Goal: Obtain resource: Obtain resource

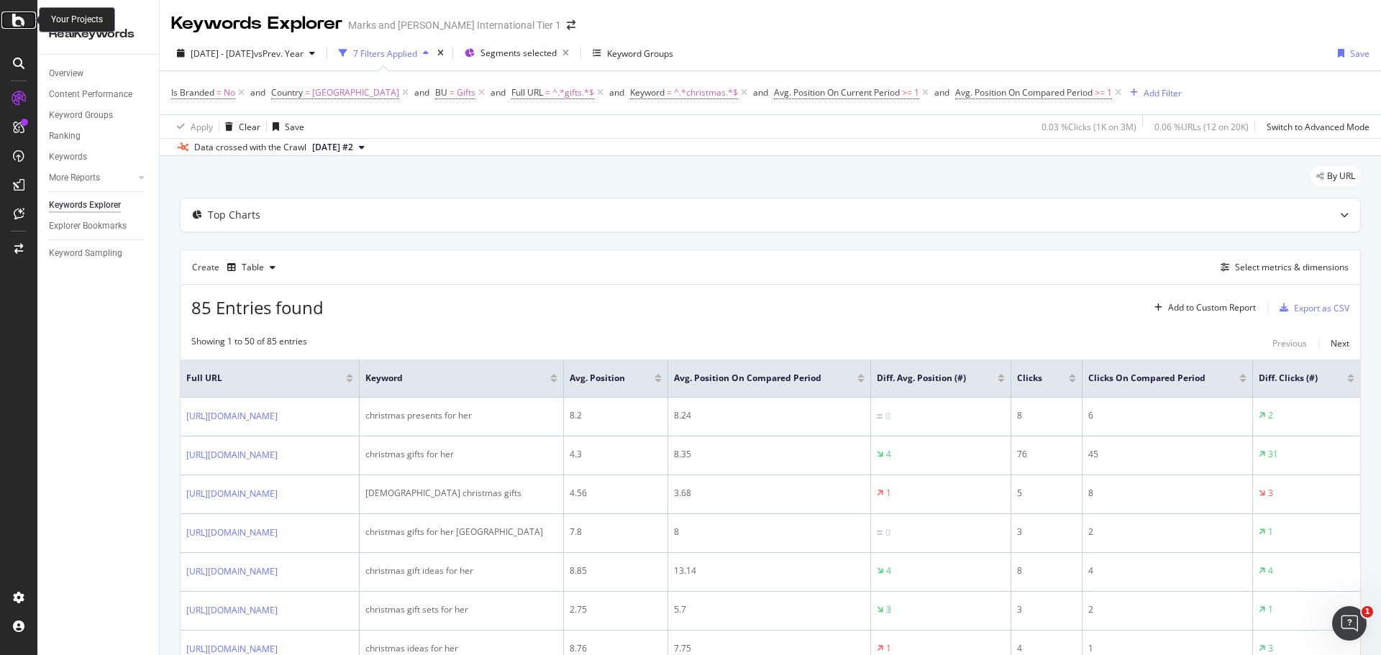
click at [14, 24] on icon at bounding box center [18, 20] width 13 height 17
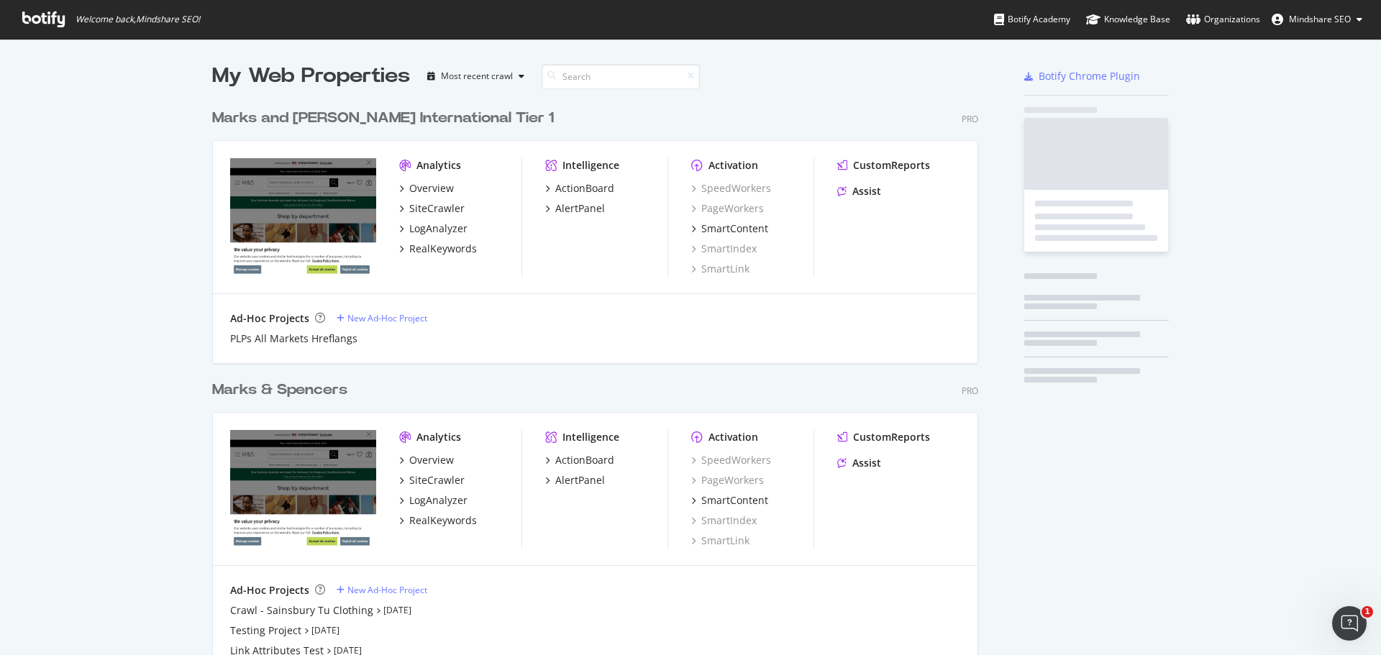
scroll to position [599, 767]
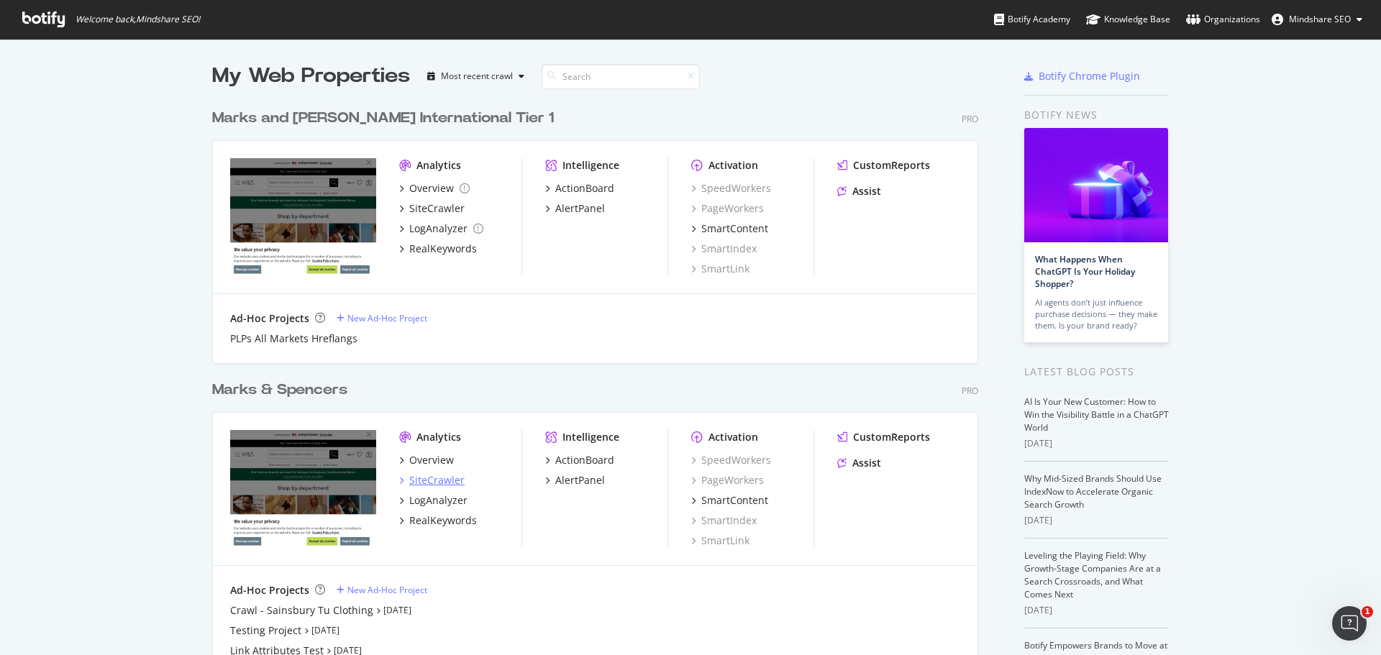
click at [442, 482] on div "SiteCrawler" at bounding box center [436, 480] width 55 height 14
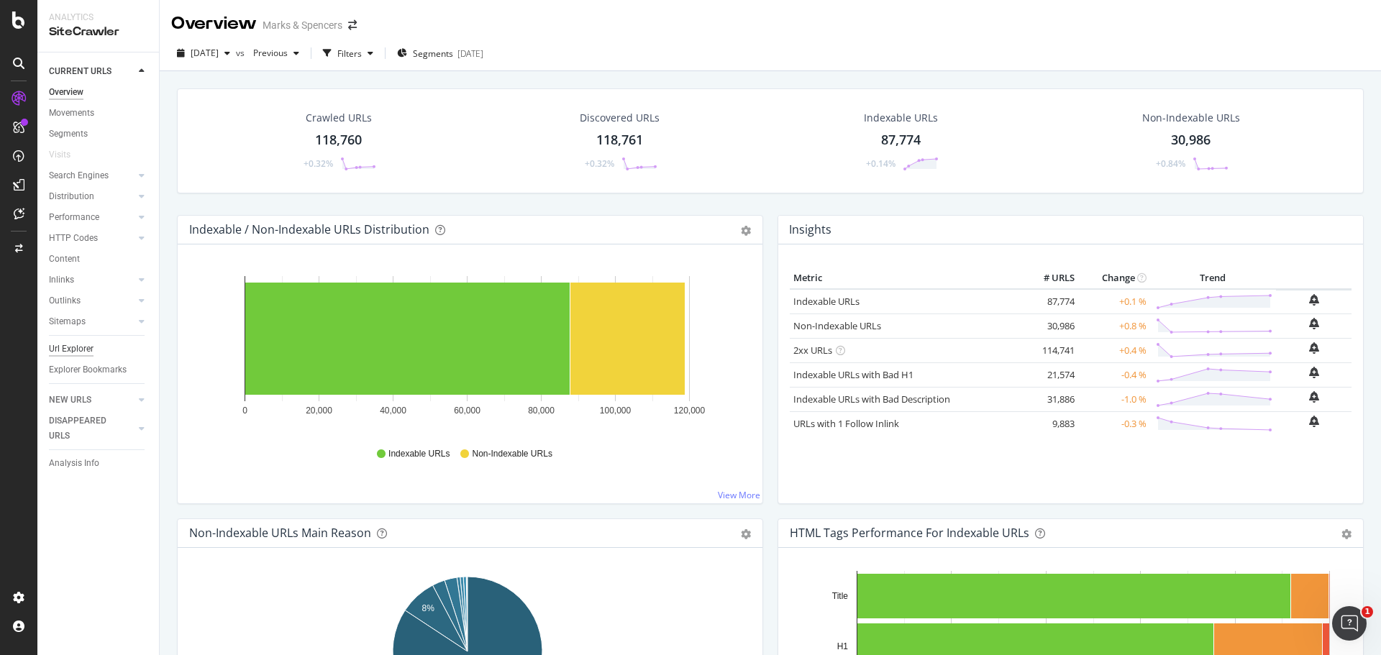
click at [66, 351] on div "Url Explorer" at bounding box center [71, 349] width 45 height 15
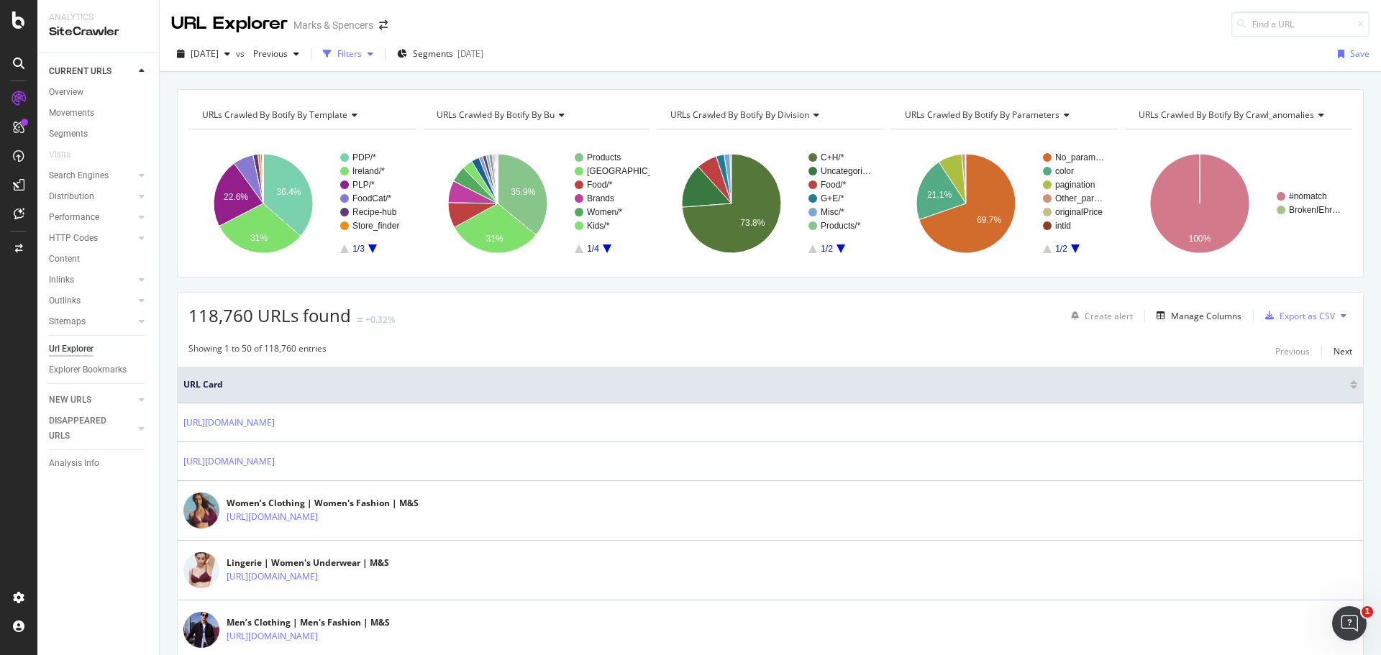
click at [378, 63] on div "Filters" at bounding box center [348, 54] width 62 height 22
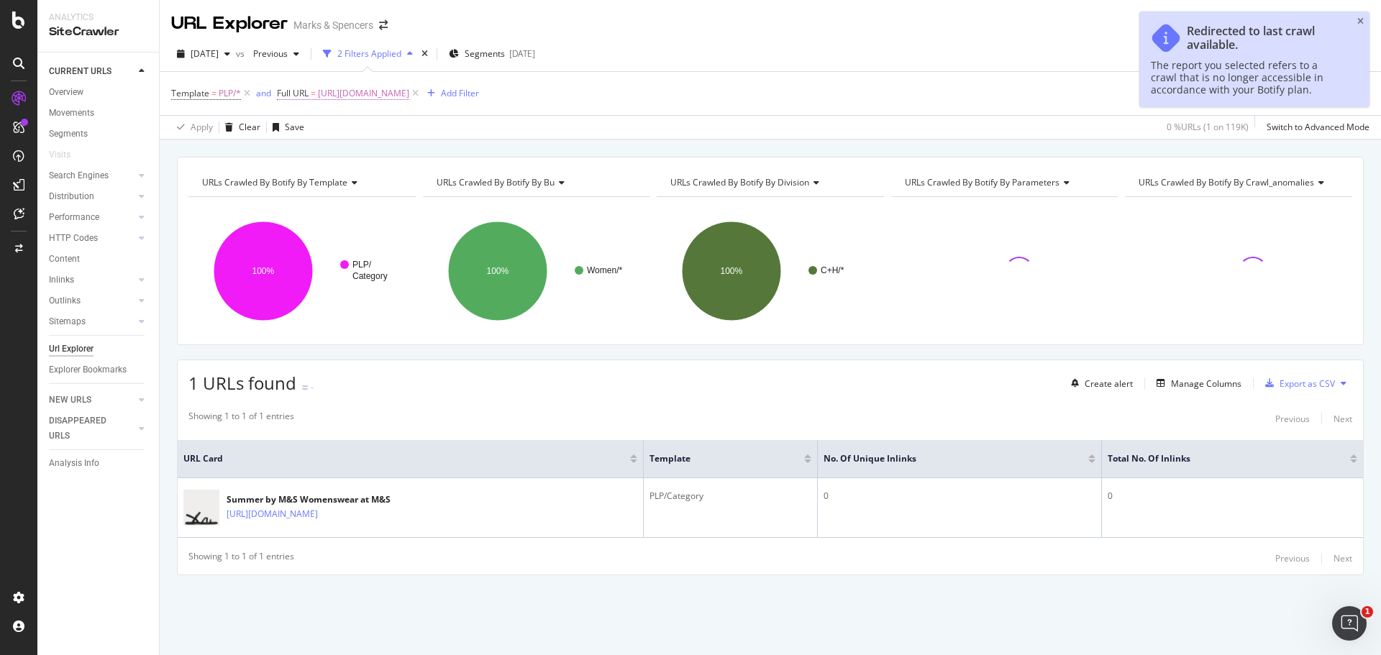
click at [409, 91] on span "https://www.marksandspencer.com/l/women/womens-anything-but-ordinary" at bounding box center [363, 93] width 91 height 20
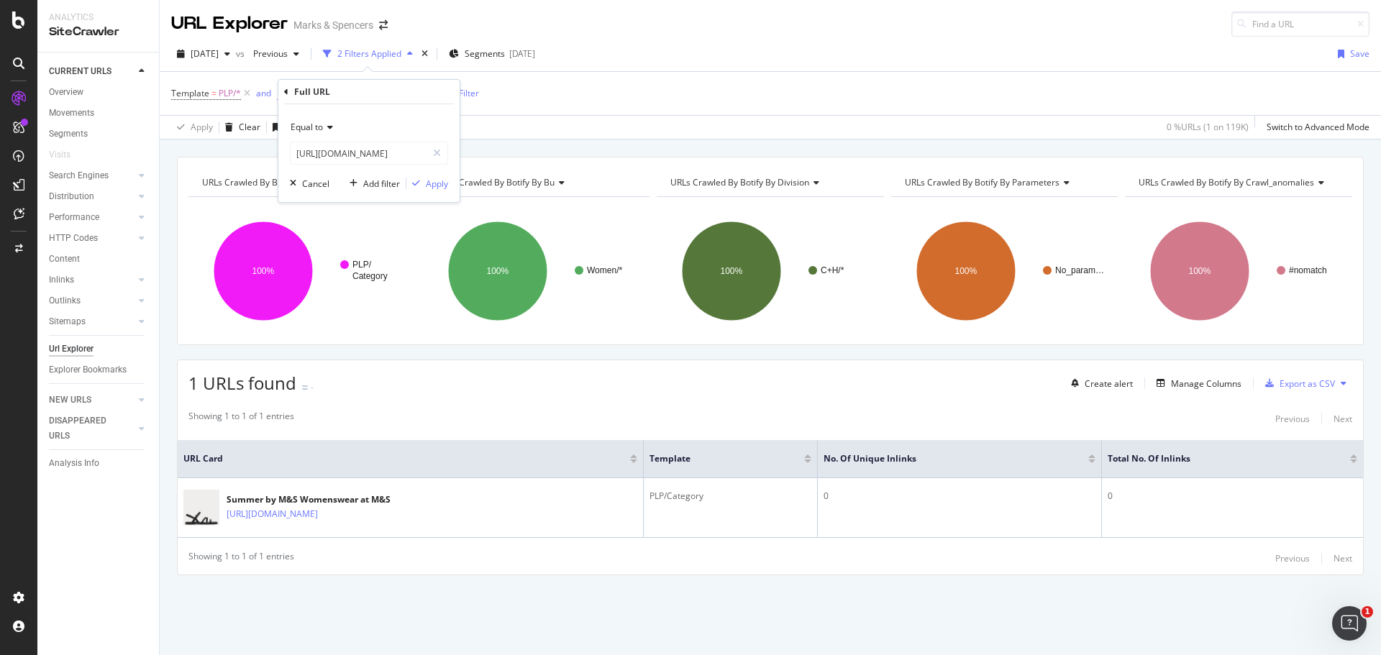
click at [409, 91] on span "https://www.marksandspencer.com/l/women/womens-anything-but-ordinary" at bounding box center [363, 93] width 91 height 20
click at [364, 155] on input "https://www.marksandspencer.com/l/women/womens-anything-but-ordinary" at bounding box center [359, 153] width 136 height 23
paste input "new-in"
type input "new-in"
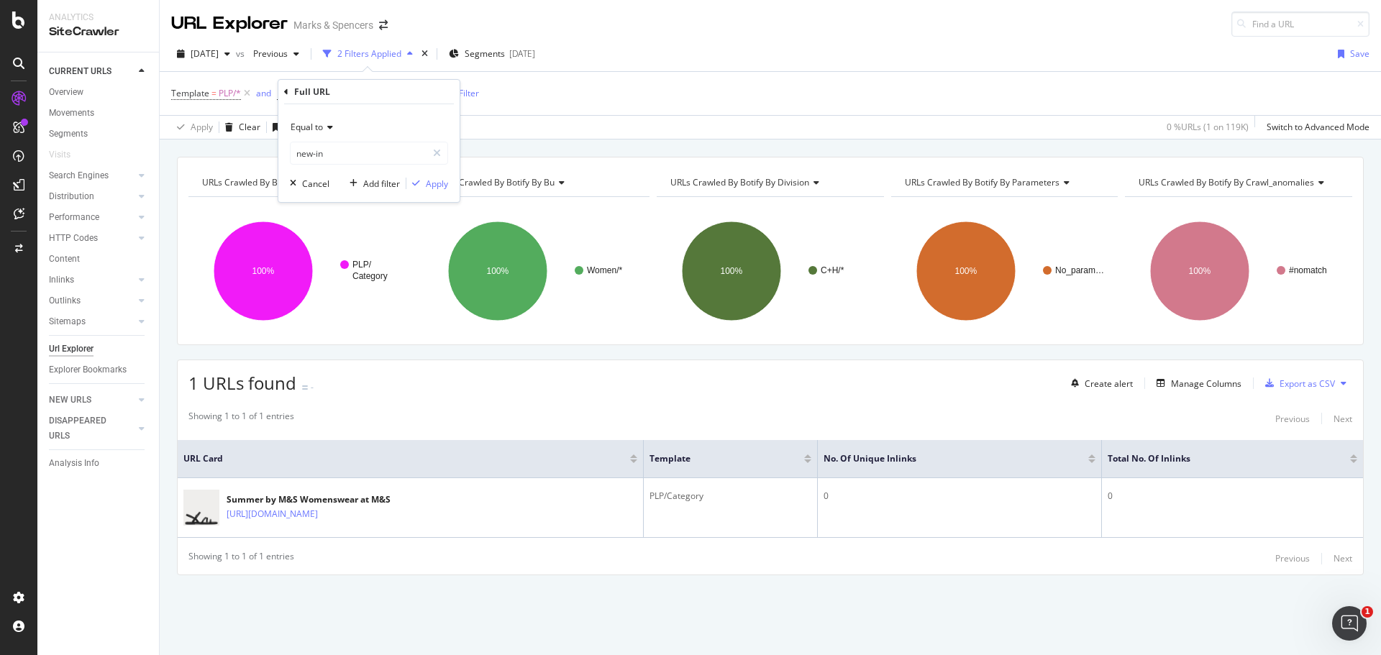
click at [323, 125] on span "Equal to" at bounding box center [307, 127] width 32 height 12
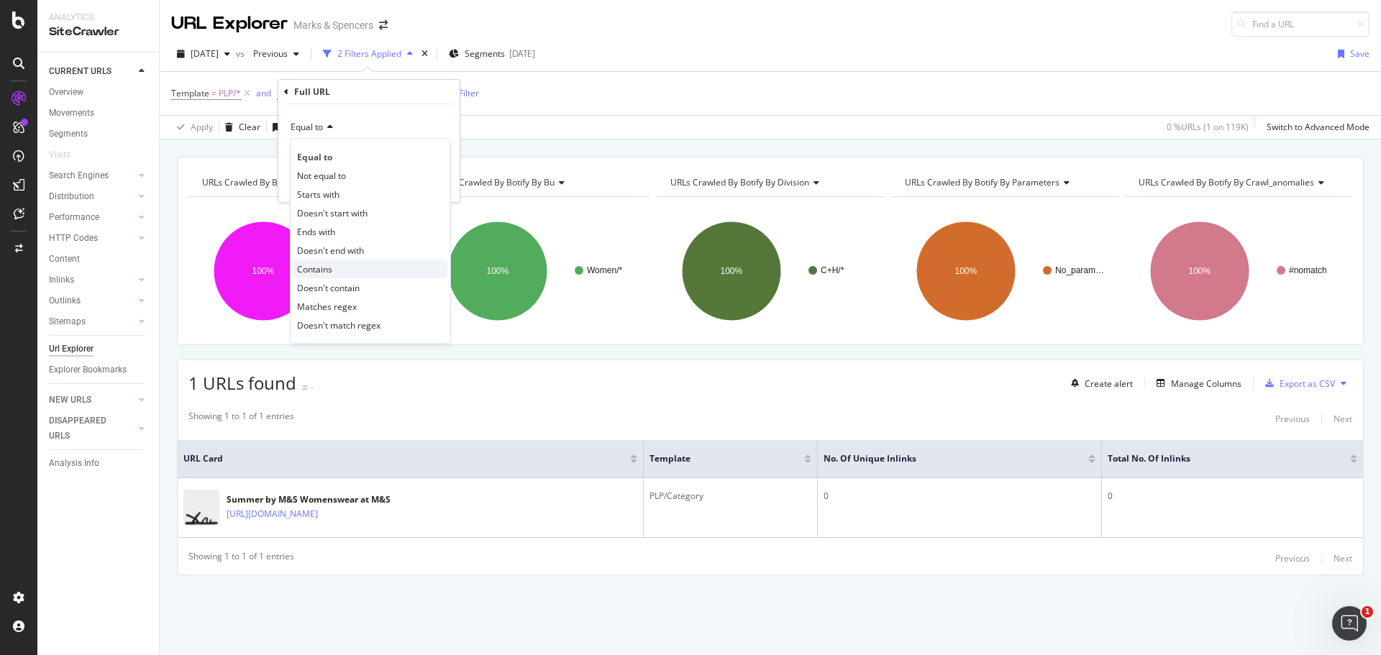
click at [332, 269] on span "Contains" at bounding box center [314, 269] width 35 height 12
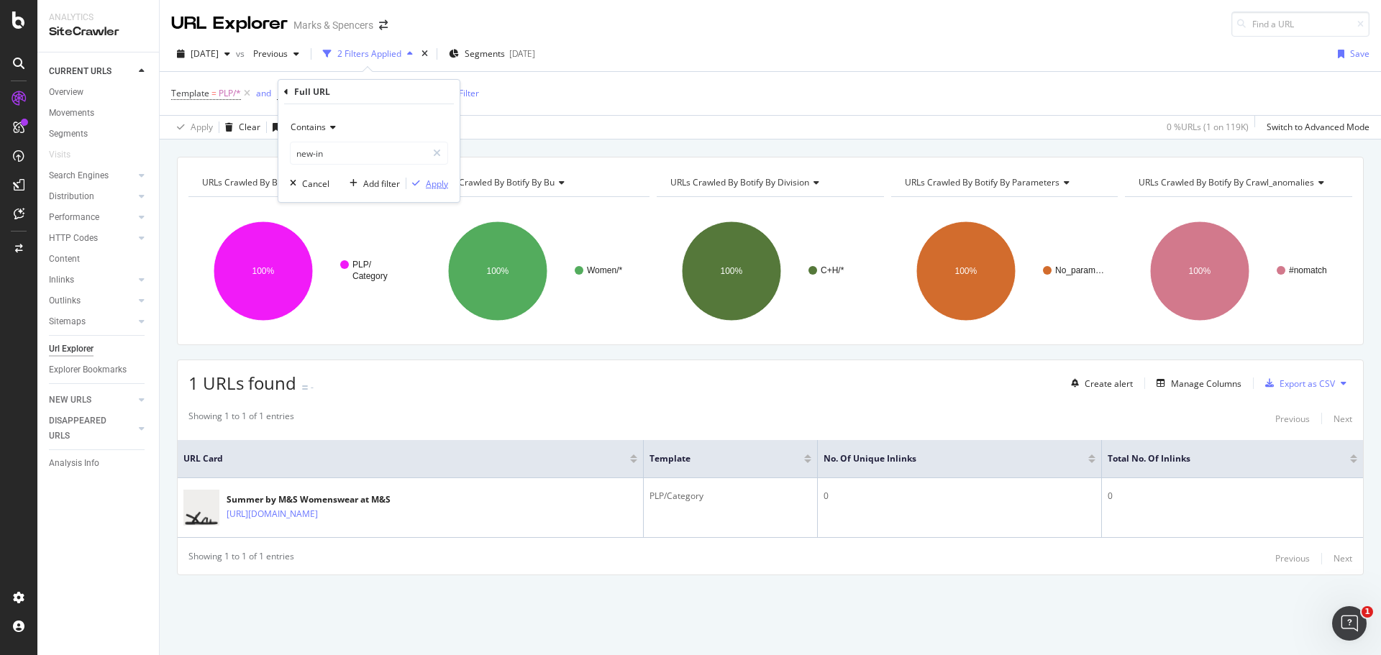
click at [431, 186] on div "Apply" at bounding box center [437, 184] width 22 height 12
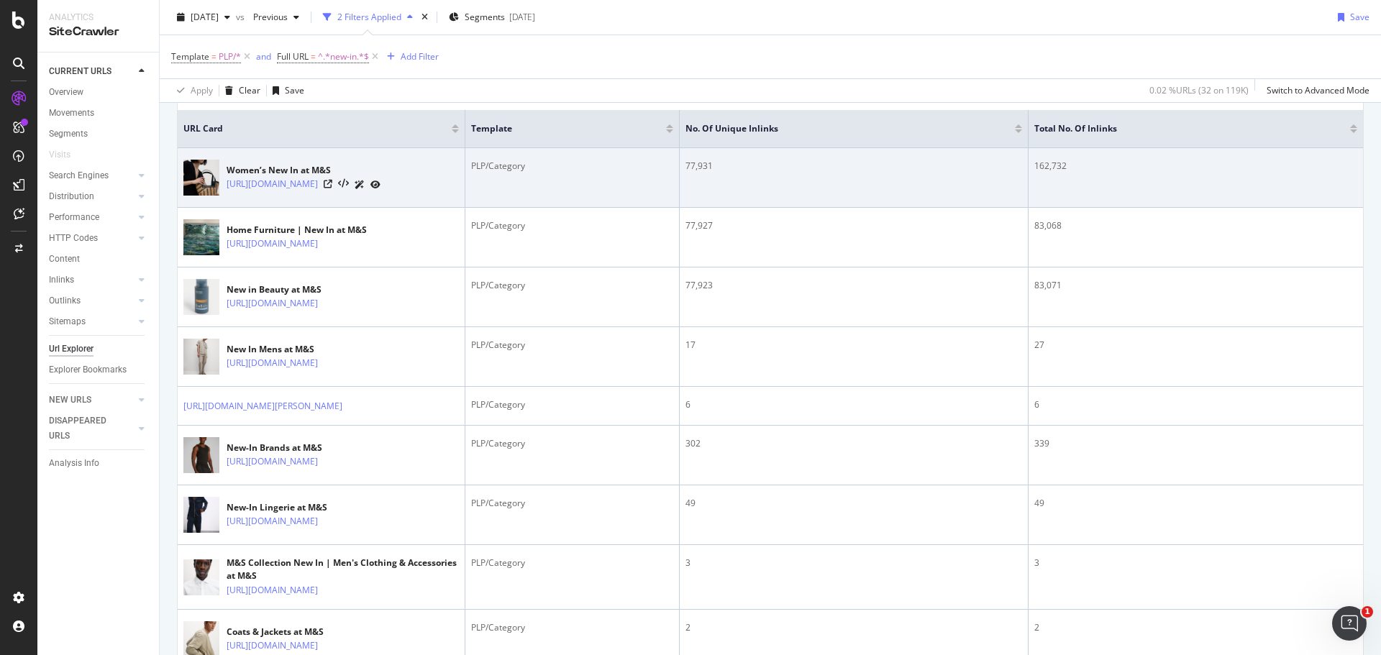
click at [375, 455] on div "New-In Brands at M&S" at bounding box center [304, 448] width 154 height 13
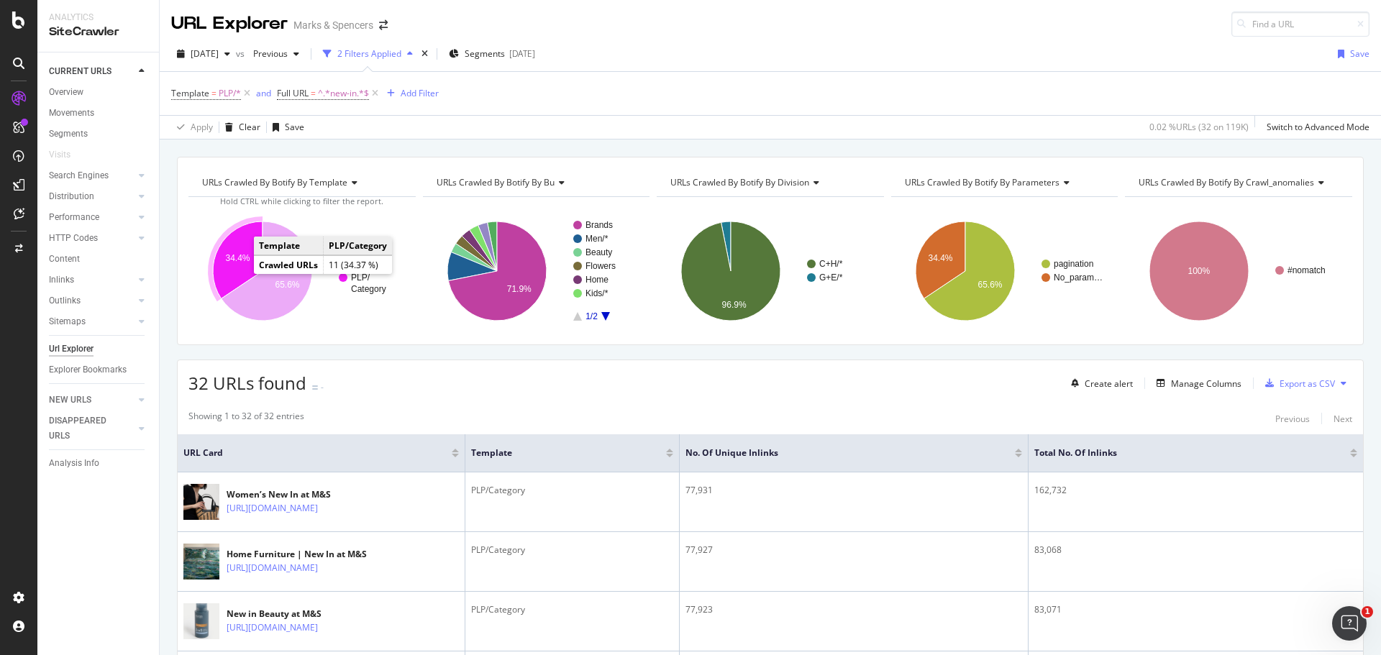
click at [229, 264] on icon "A chart." at bounding box center [238, 260] width 50 height 77
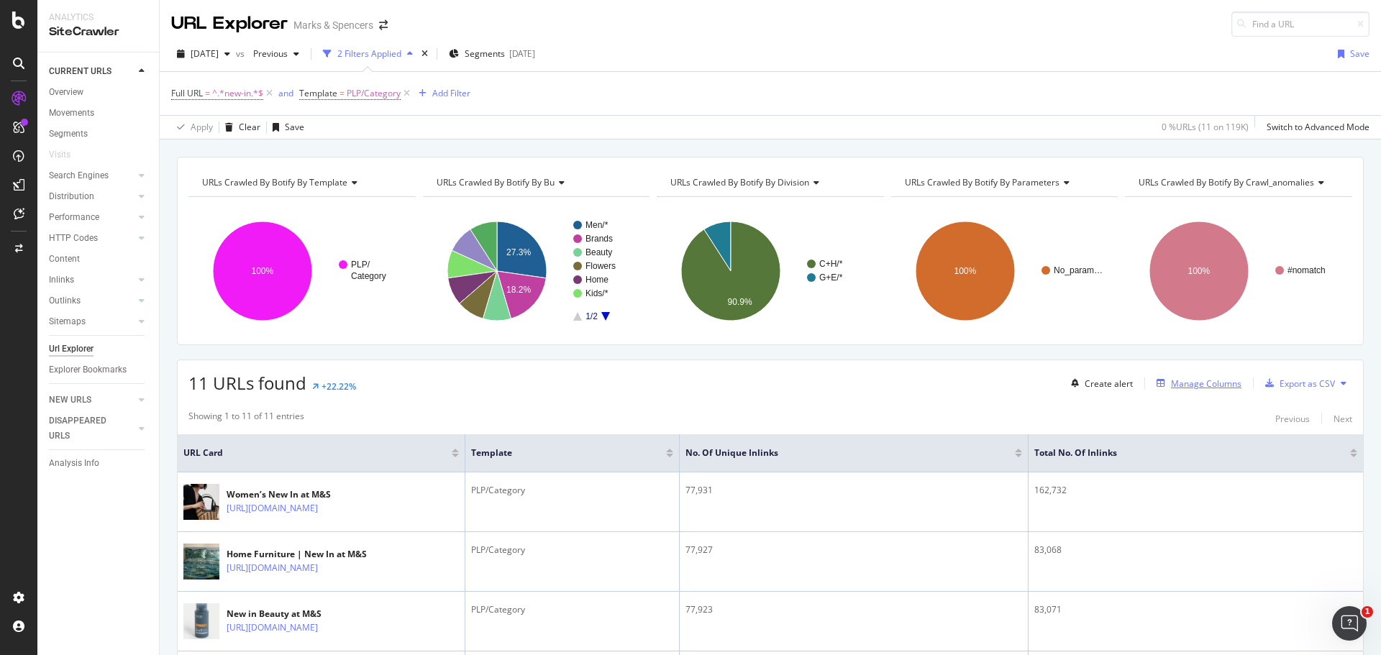
click at [1178, 389] on div "Manage Columns" at bounding box center [1206, 384] width 71 height 12
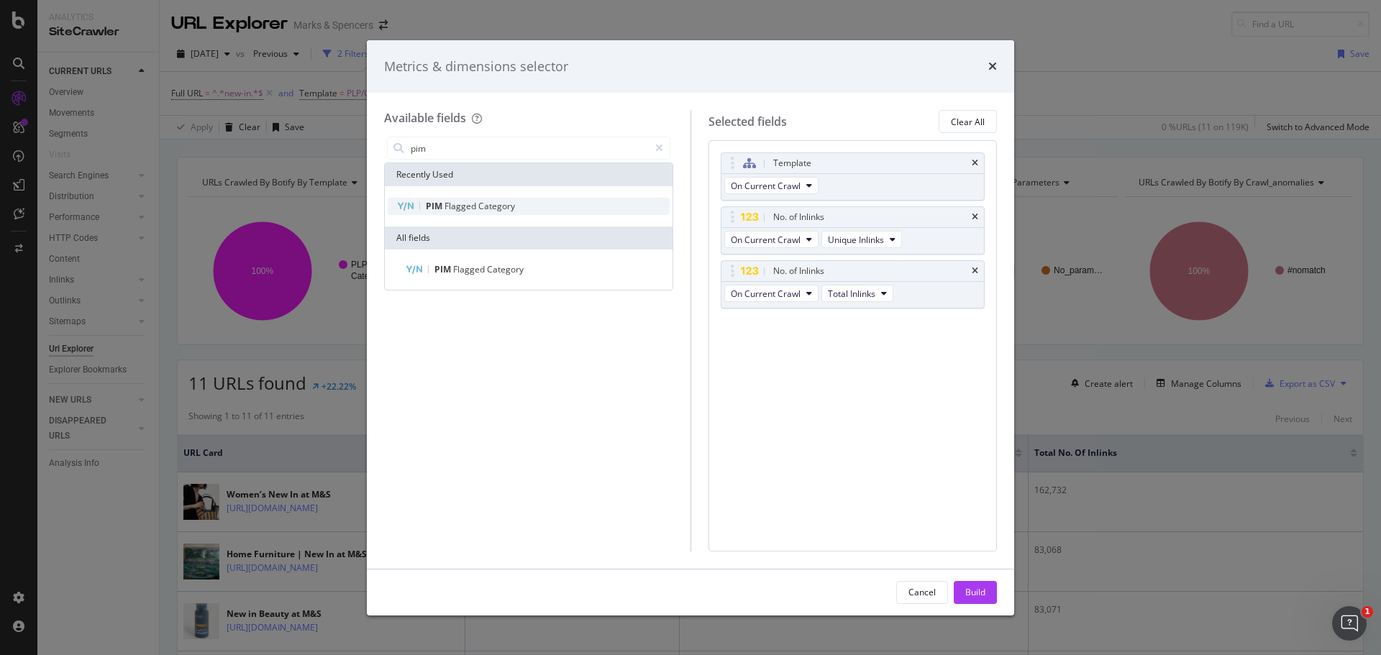
type input "pim"
click at [489, 208] on span "Category" at bounding box center [496, 206] width 37 height 12
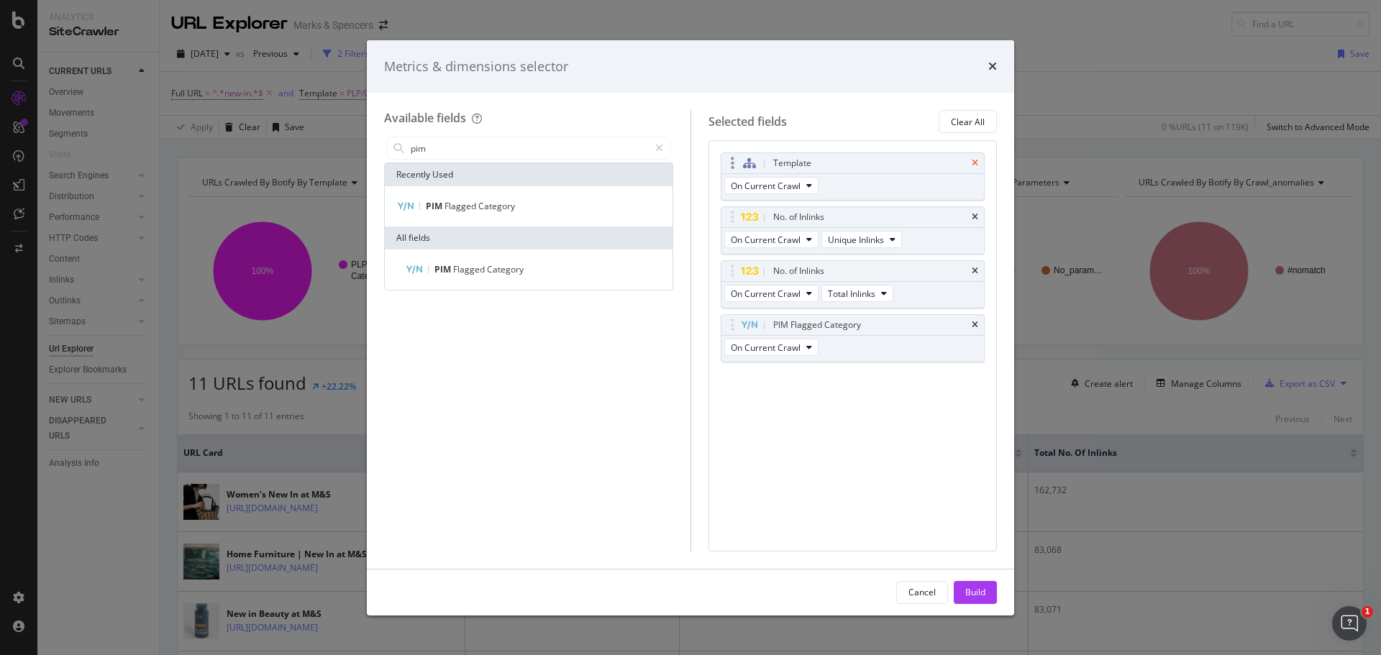
click at [976, 160] on icon "times" at bounding box center [975, 163] width 6 height 9
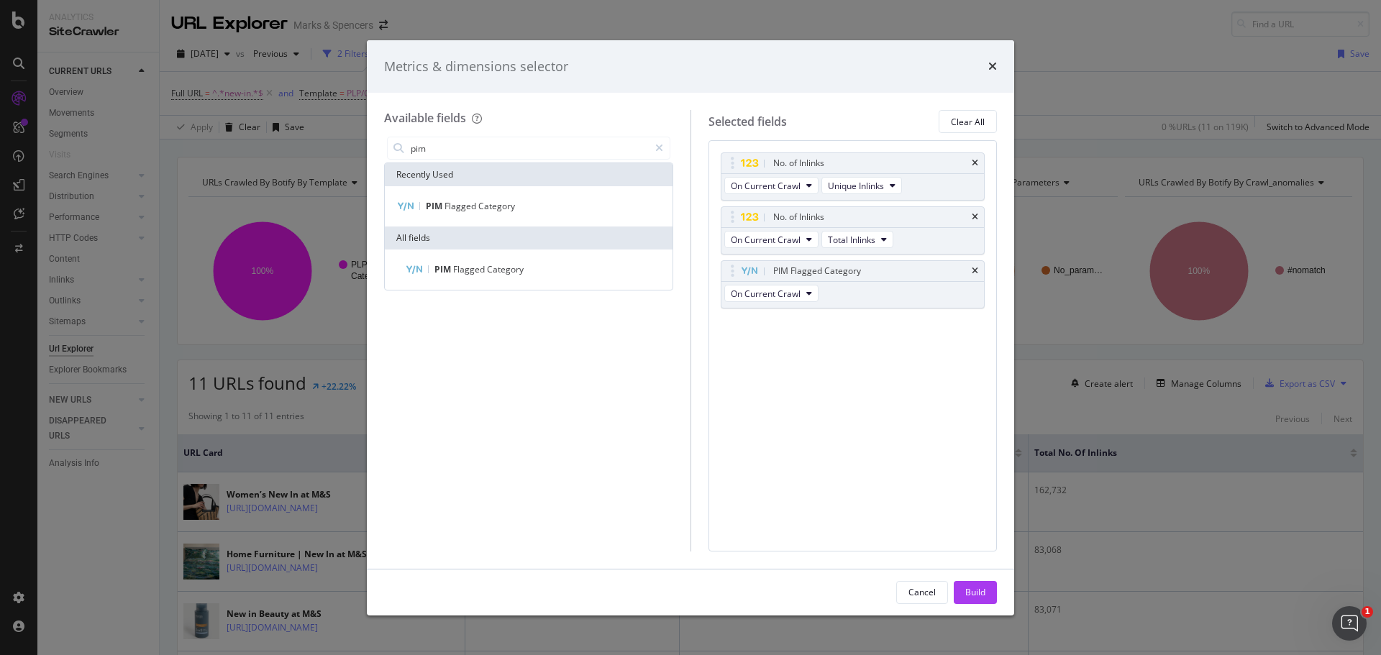
click at [976, 160] on icon "times" at bounding box center [975, 163] width 6 height 9
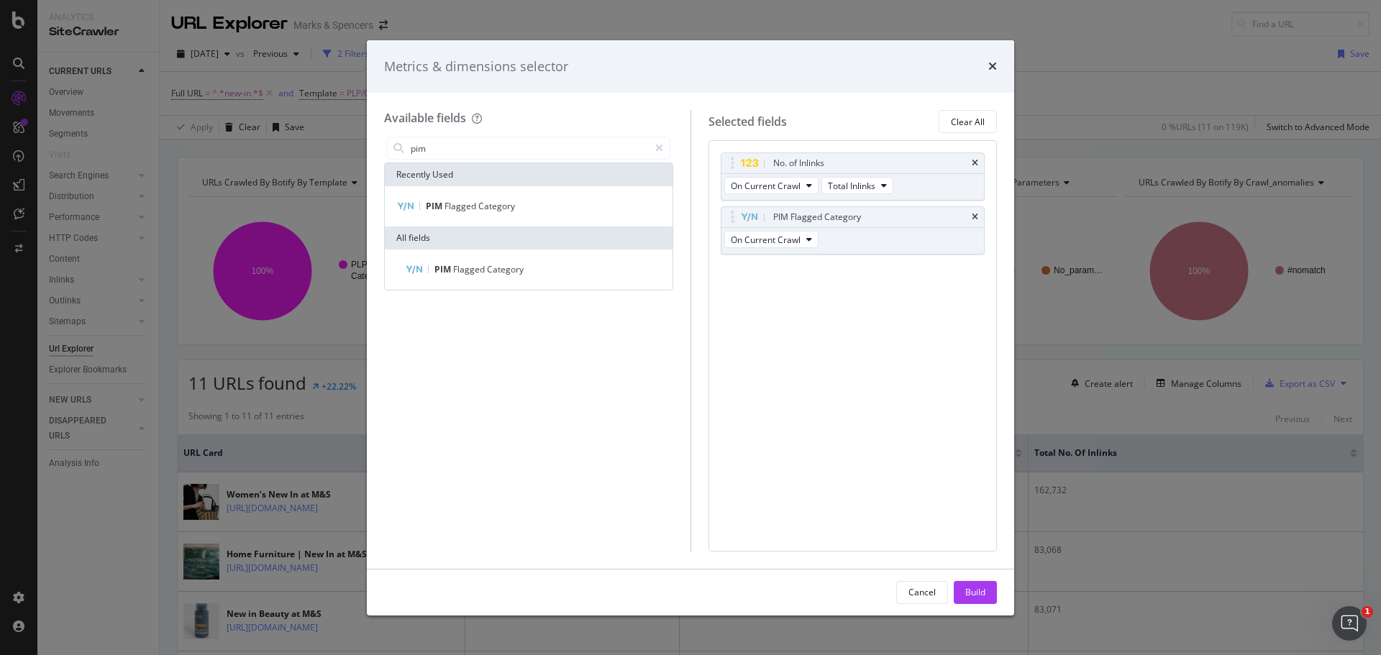
click at [976, 160] on icon "times" at bounding box center [975, 163] width 6 height 9
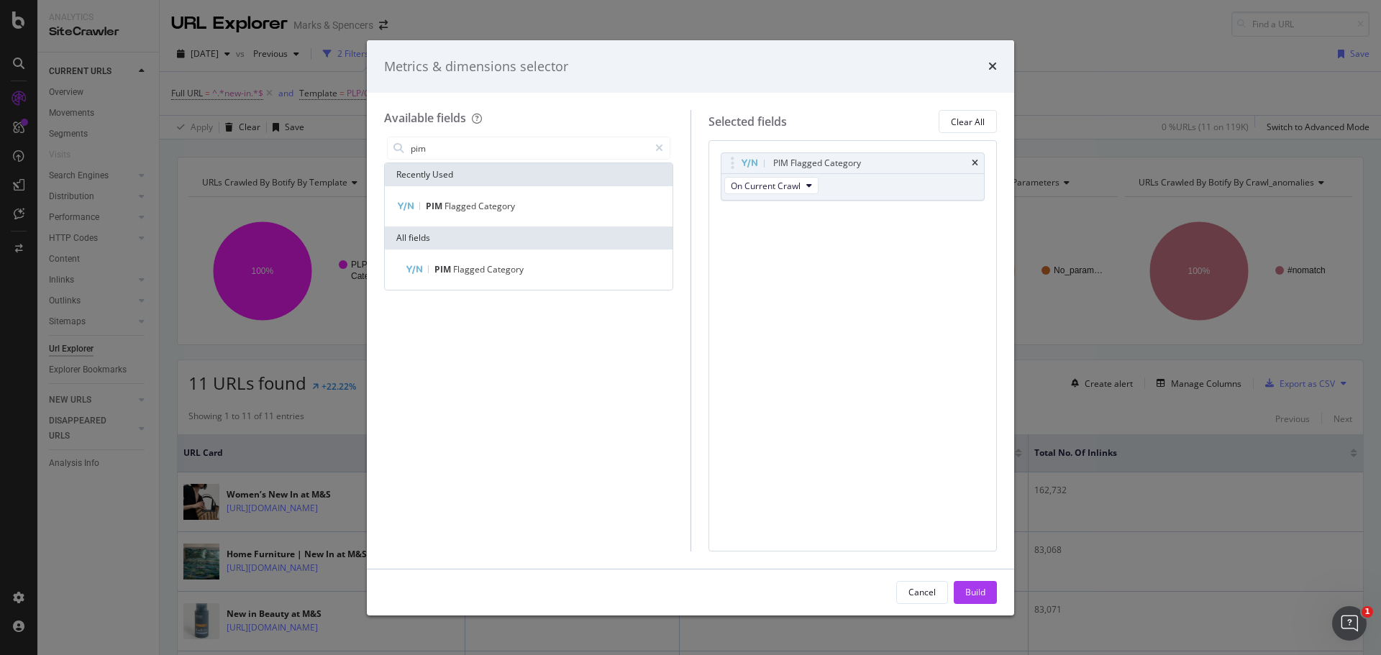
click at [975, 604] on div "Cancel Build" at bounding box center [691, 593] width 648 height 46
click at [973, 599] on div "Build" at bounding box center [976, 592] width 20 height 12
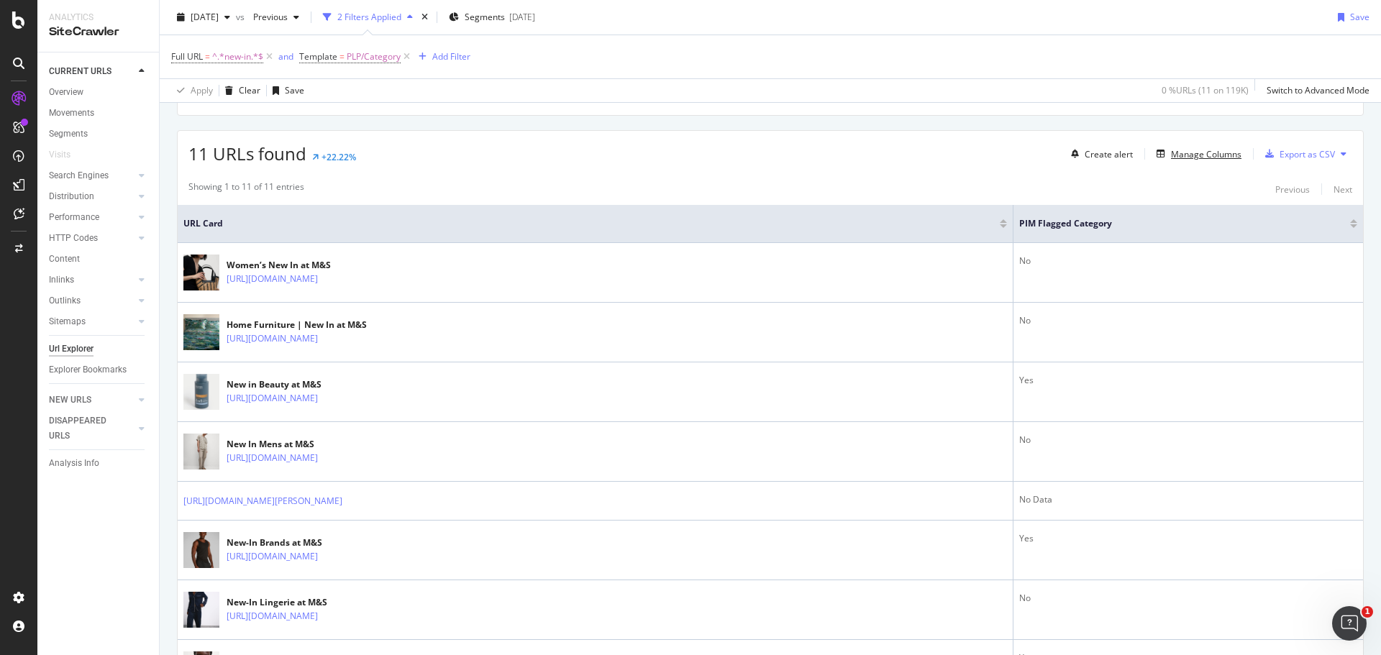
scroll to position [229, 0]
click at [1266, 154] on div "button" at bounding box center [1270, 154] width 20 height 9
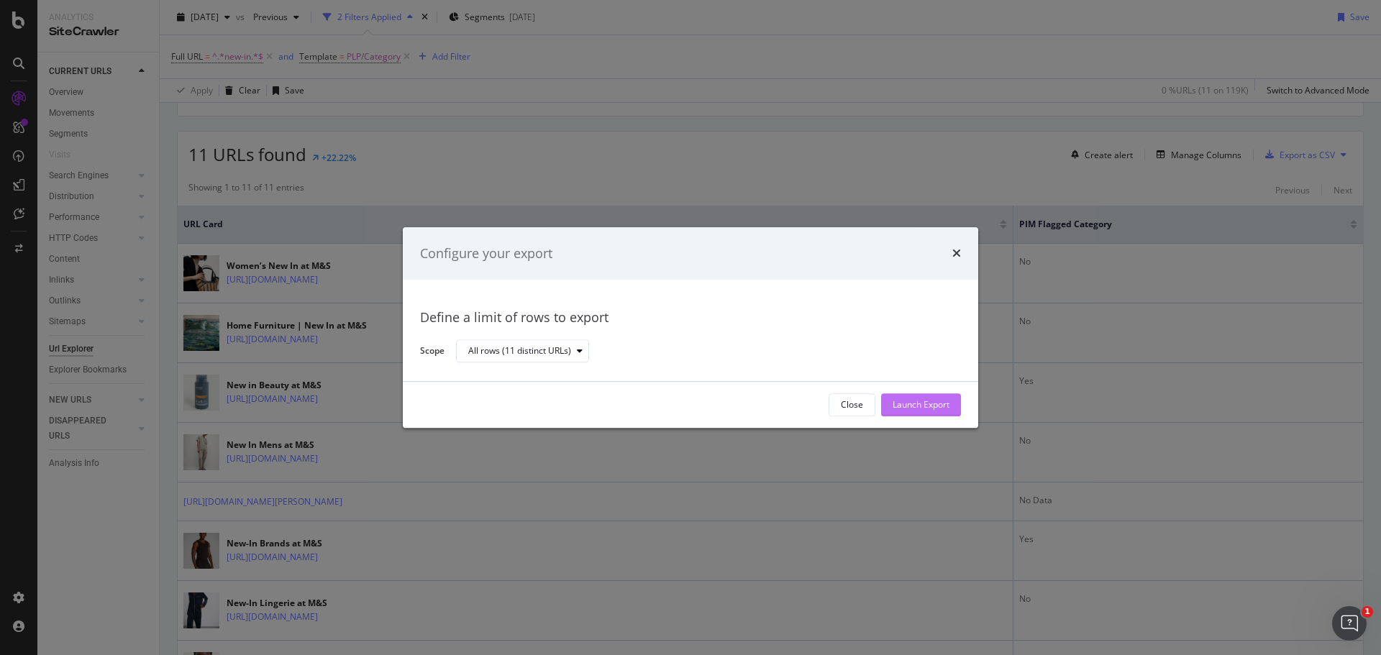
click at [900, 397] on div "Launch Export" at bounding box center [921, 405] width 57 height 22
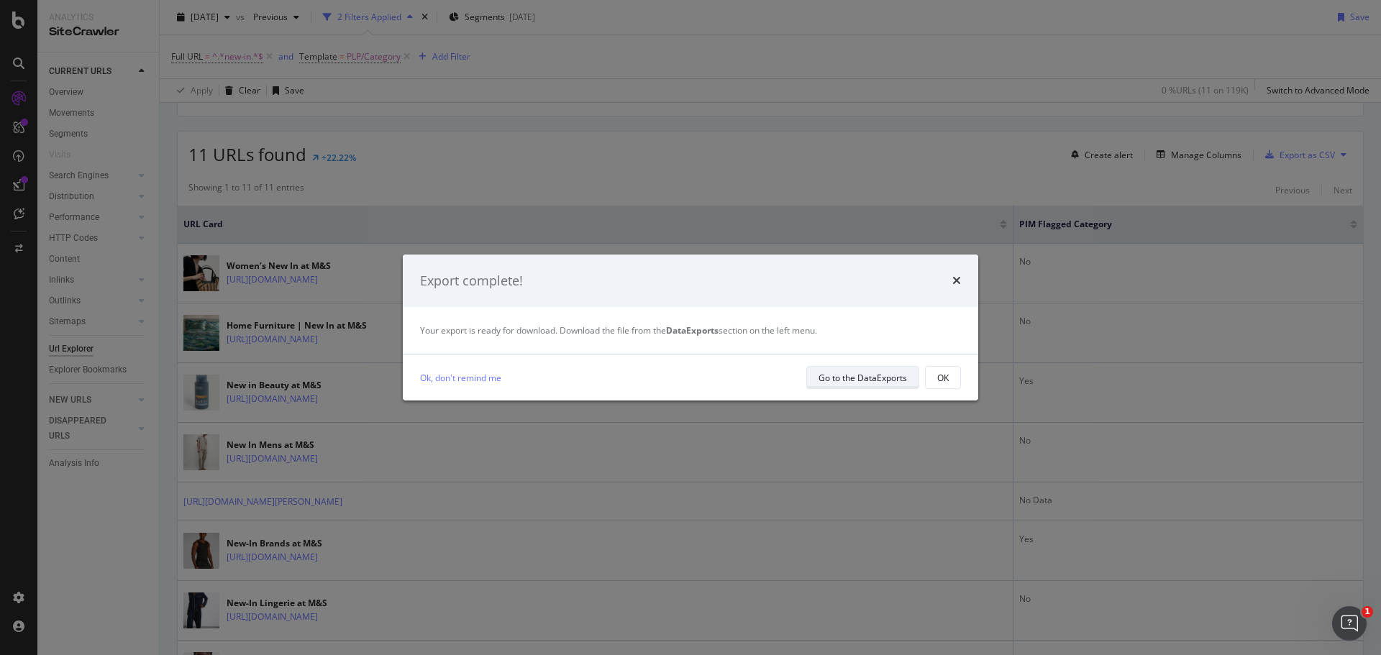
click at [850, 383] on div "Go to the DataExports" at bounding box center [863, 378] width 88 height 12
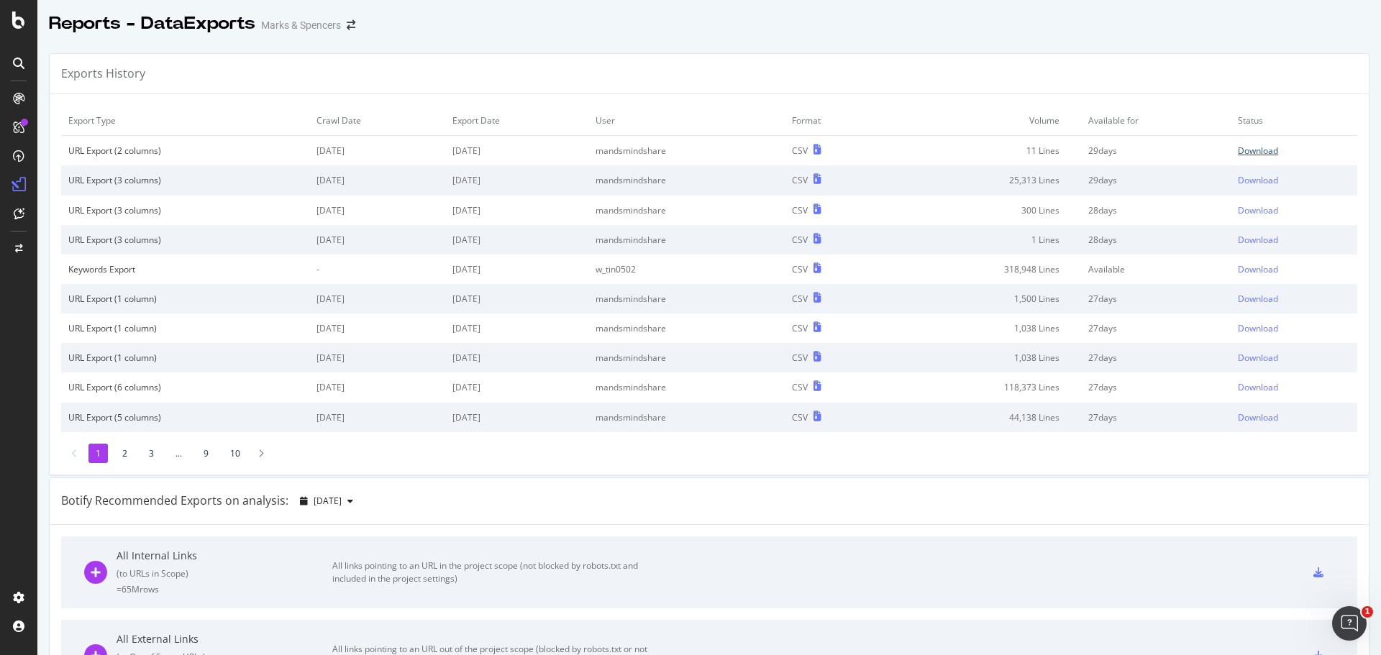
click at [1245, 151] on div "Download" at bounding box center [1258, 151] width 40 height 12
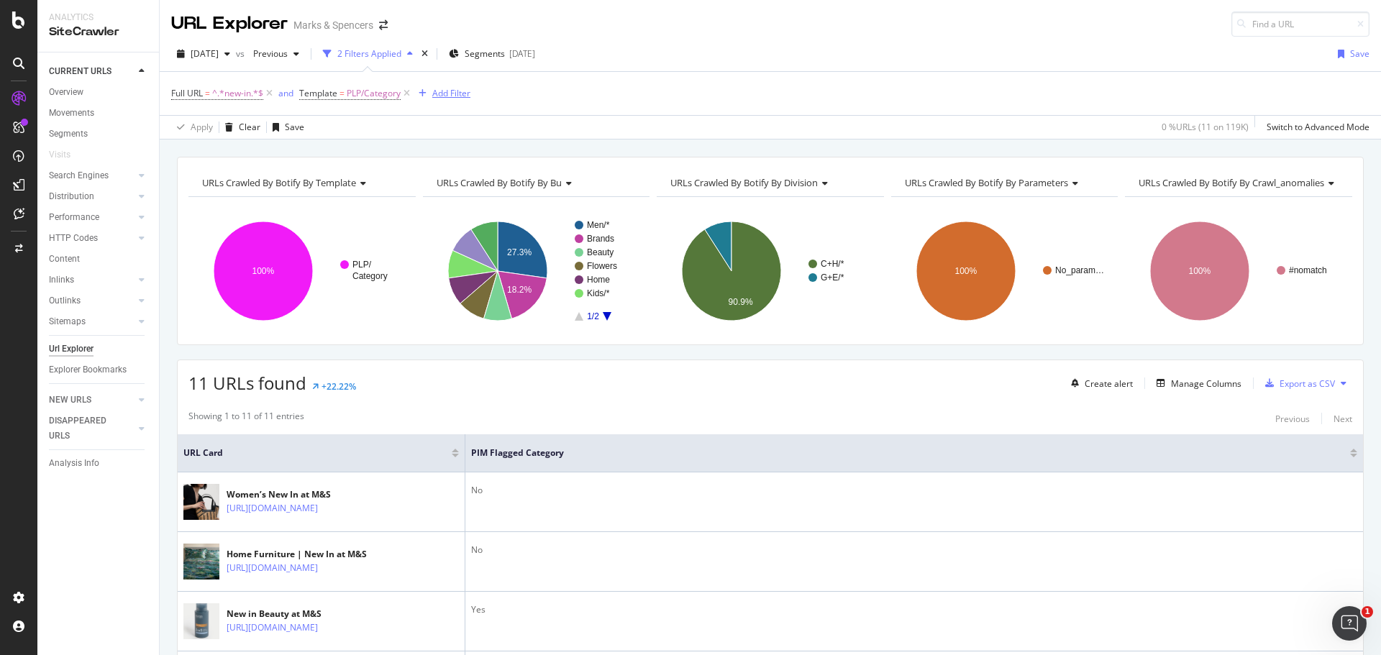
click at [455, 94] on div "Add Filter" at bounding box center [451, 93] width 38 height 12
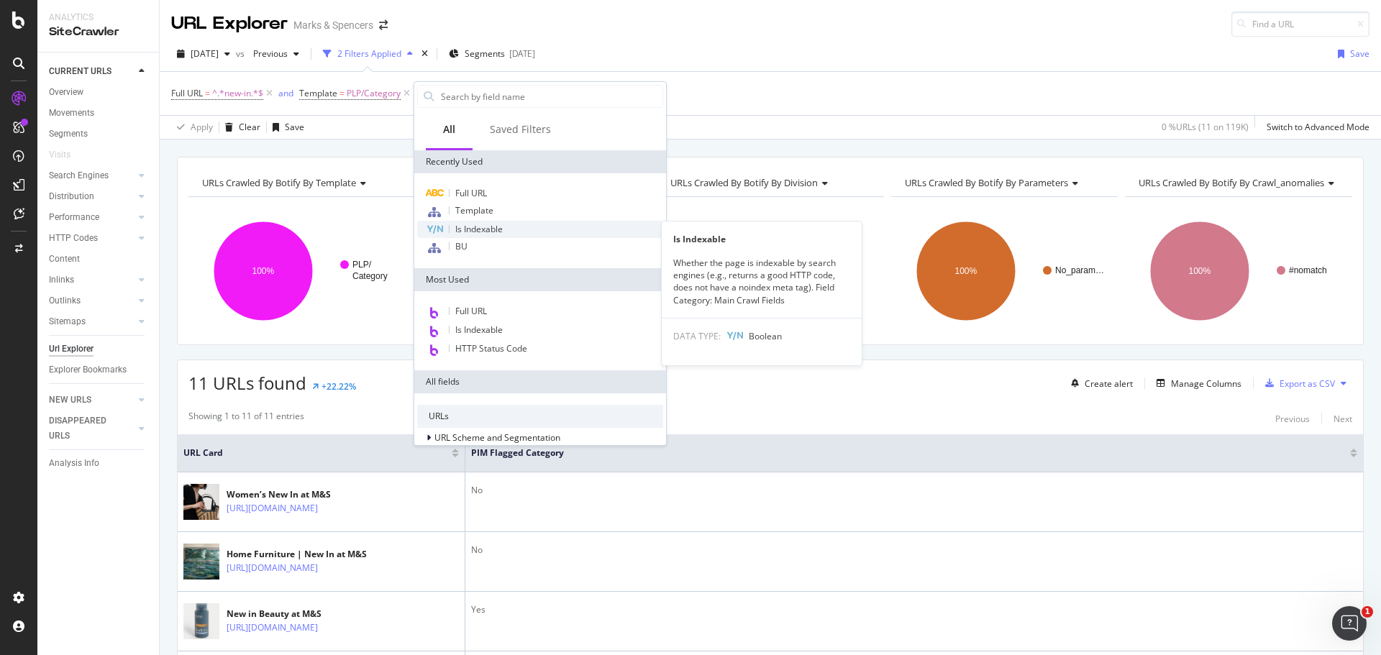
click at [478, 231] on span "Is Indexable" at bounding box center [478, 229] width 47 height 12
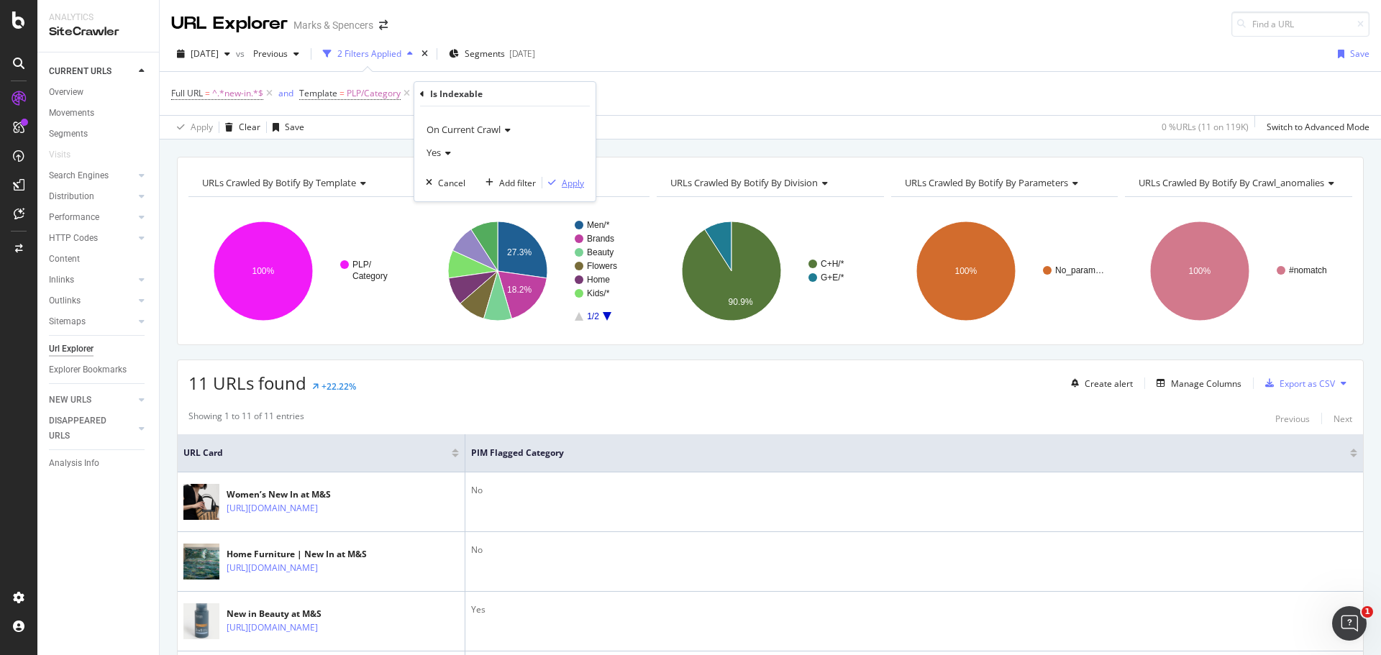
click at [555, 188] on div "Apply" at bounding box center [564, 182] width 42 height 13
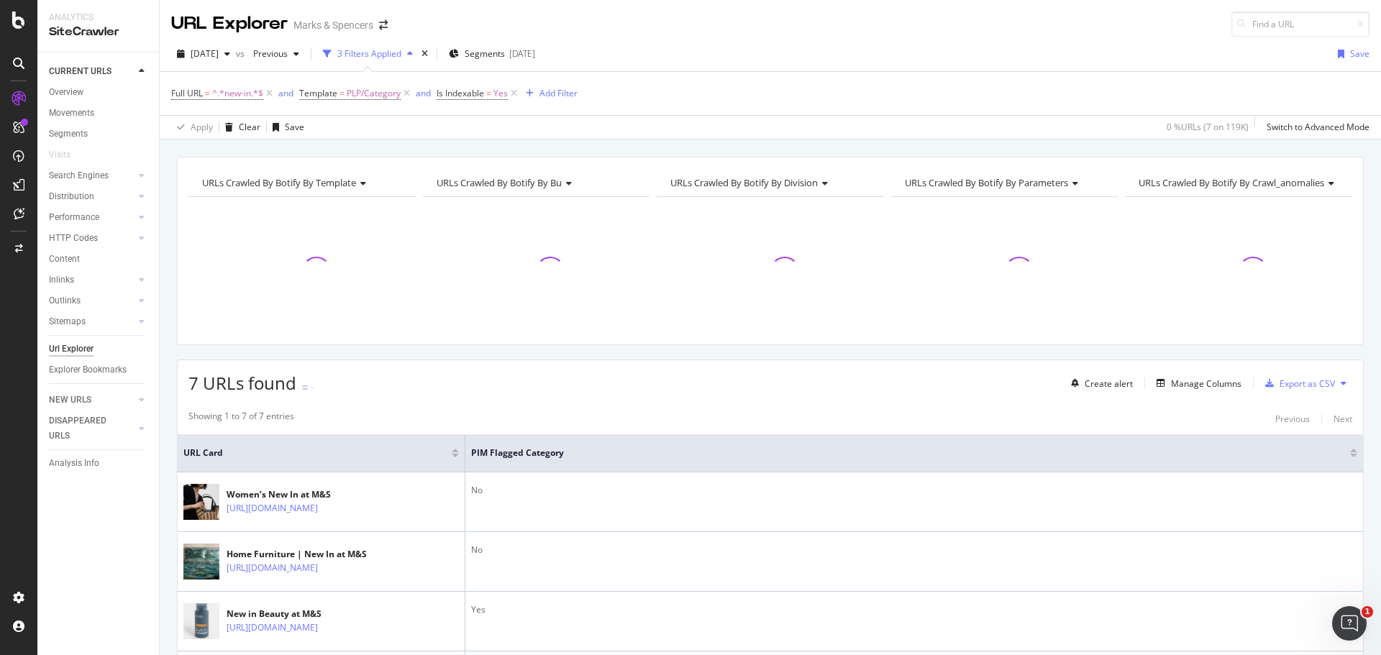
scroll to position [373, 0]
